Goal: Find specific page/section: Find specific page/section

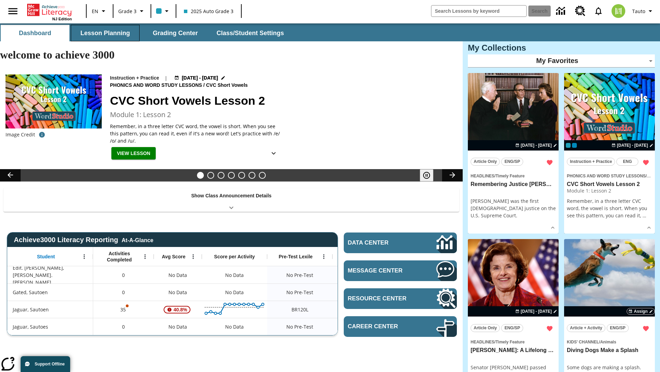
click at [105, 33] on button "Lesson Planning" at bounding box center [105, 33] width 69 height 17
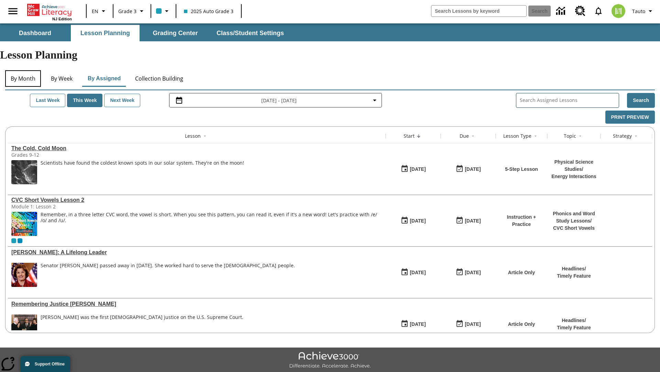
click at [23, 70] on button "By Month" at bounding box center [23, 78] width 36 height 17
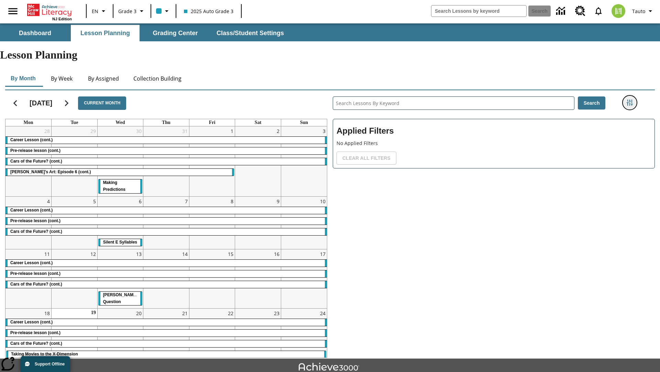
click at [630, 99] on icon "Filters Side menu" at bounding box center [630, 102] width 6 height 6
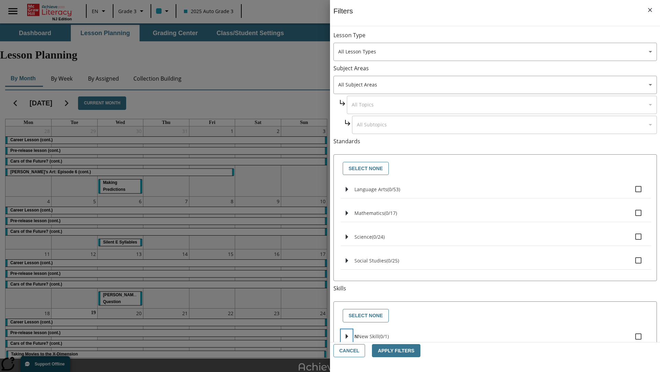
click at [347, 334] on icon "Select skills" at bounding box center [347, 336] width 2 height 5
click at [349, 350] on button "Cancel" at bounding box center [350, 350] width 32 height 13
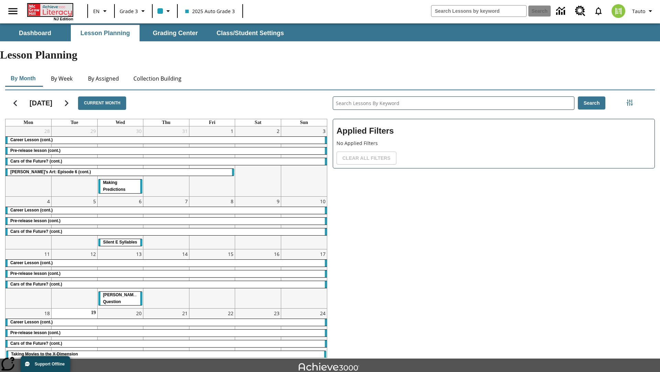
click at [50, 9] on icon "Home" at bounding box center [51, 10] width 46 height 12
